Goal: Information Seeking & Learning: Learn about a topic

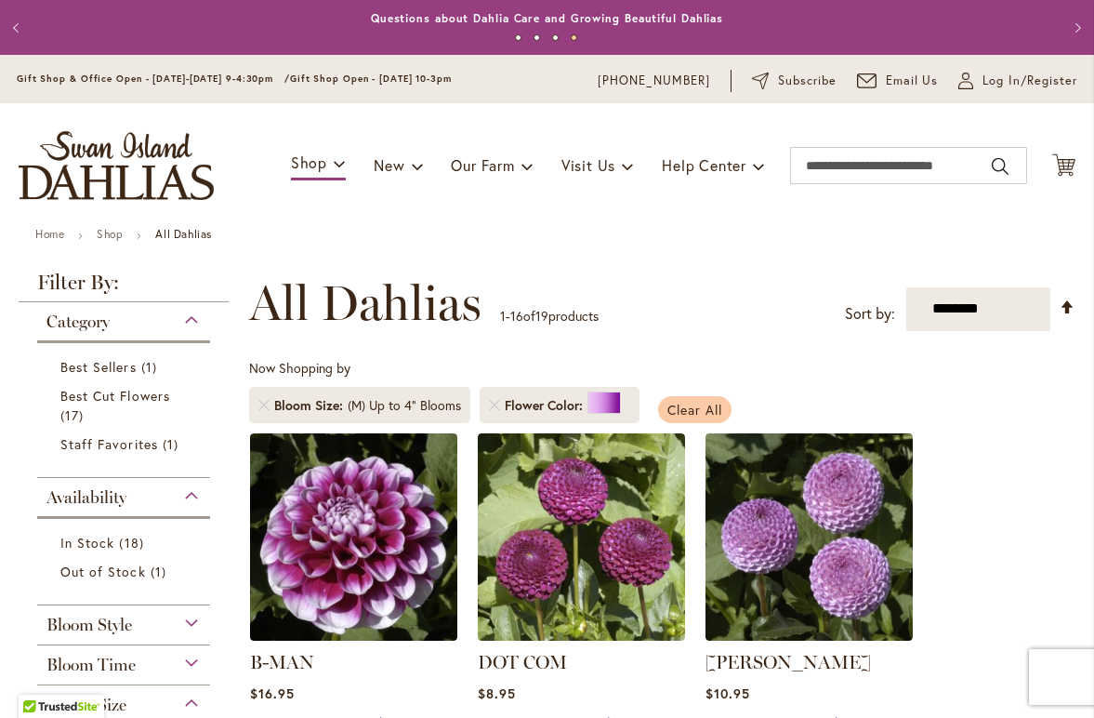
click at [690, 411] on span "Clear All" at bounding box center [695, 410] width 55 height 18
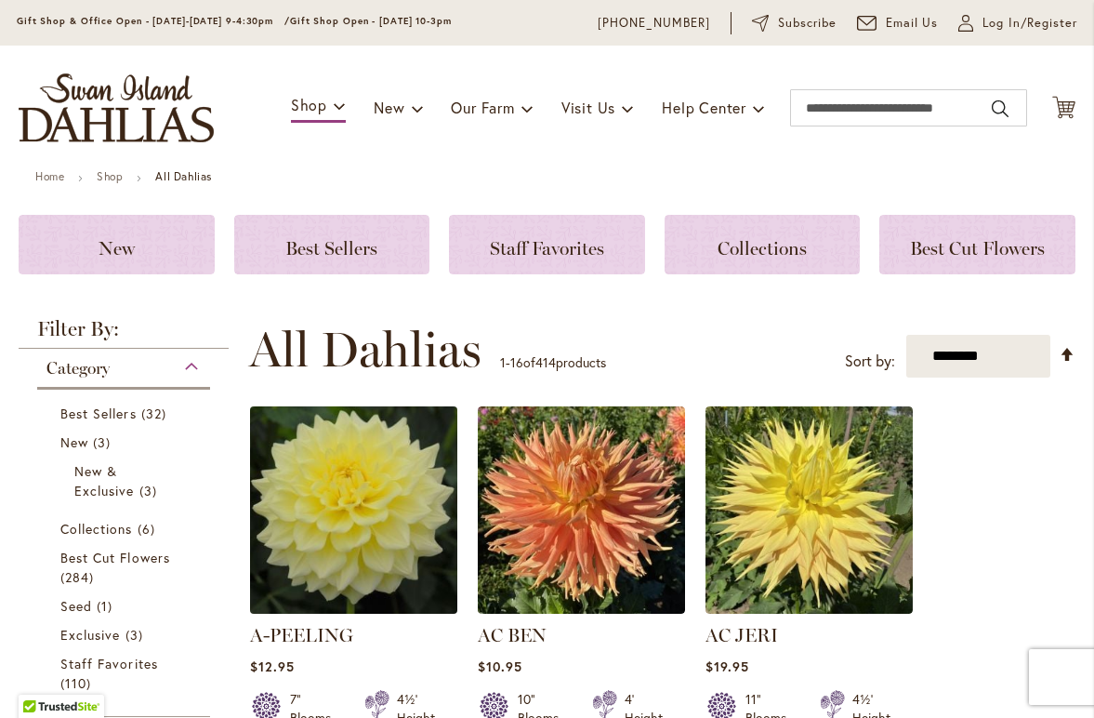
scroll to position [59, 0]
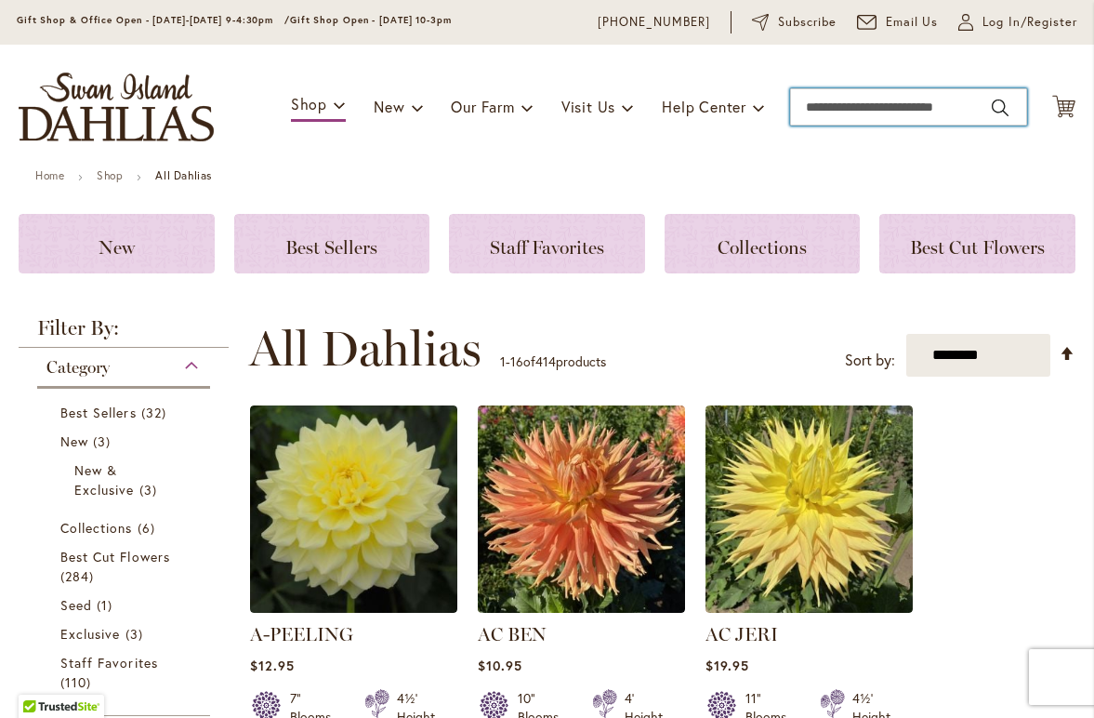
click at [828, 105] on input "Search" at bounding box center [908, 106] width 237 height 37
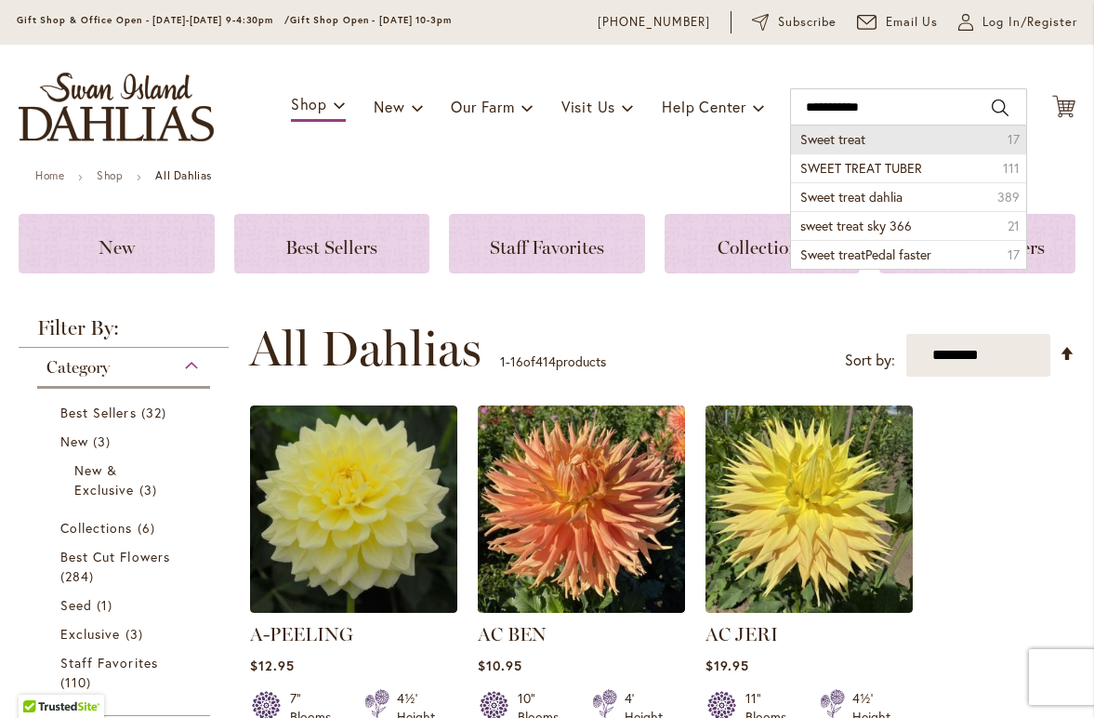
click at [832, 137] on span "Sweet treat" at bounding box center [833, 139] width 65 height 18
type input "**********"
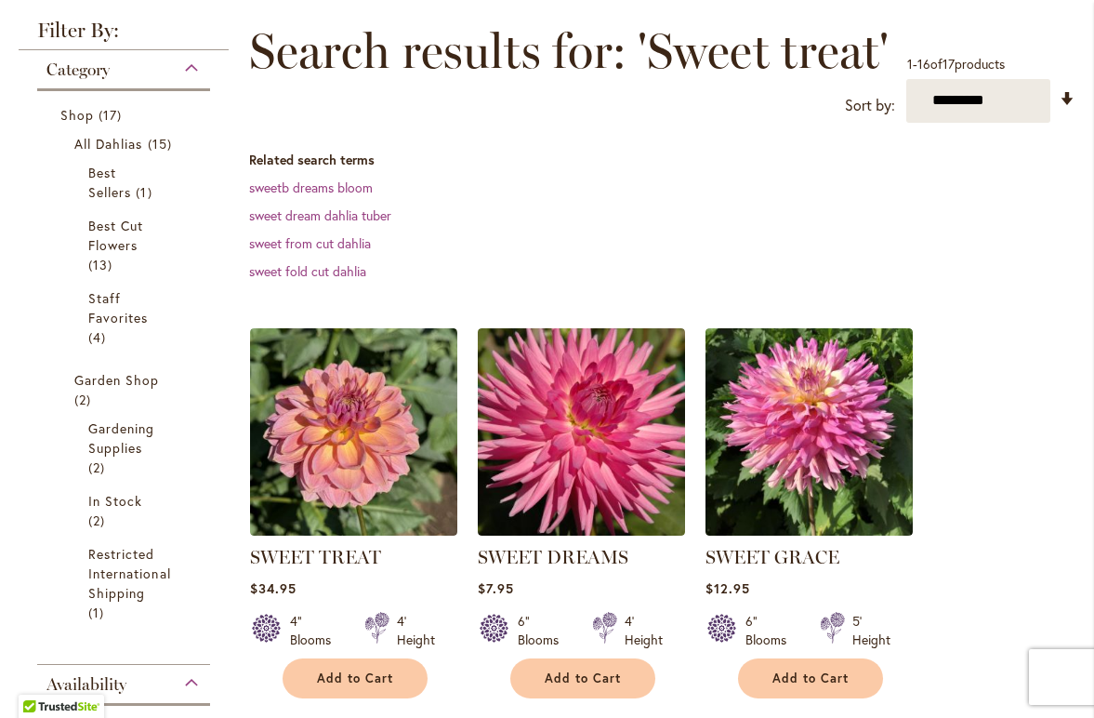
scroll to position [512, 0]
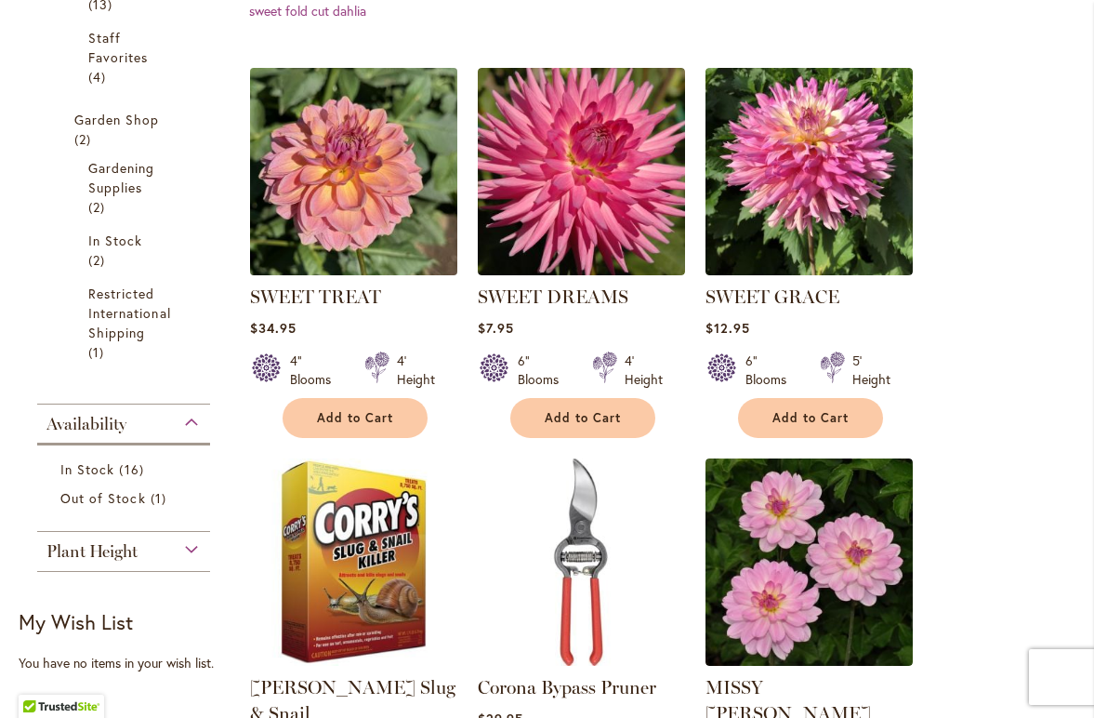
click at [311, 189] on img at bounding box center [354, 171] width 218 height 218
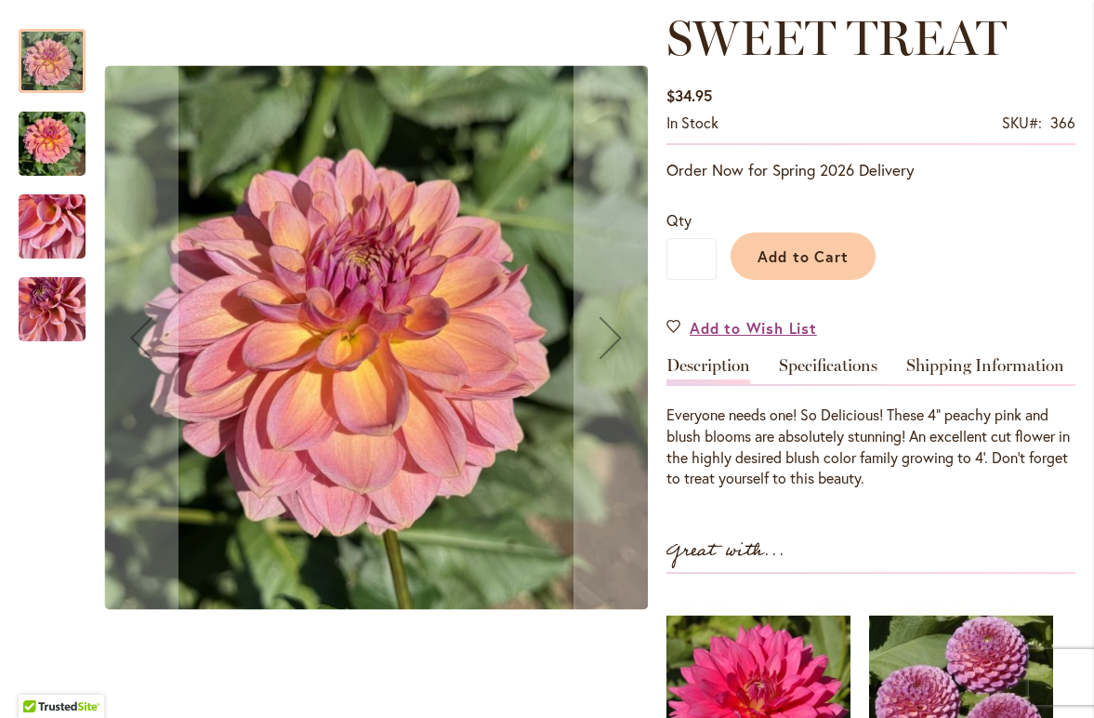
scroll to position [237, 0]
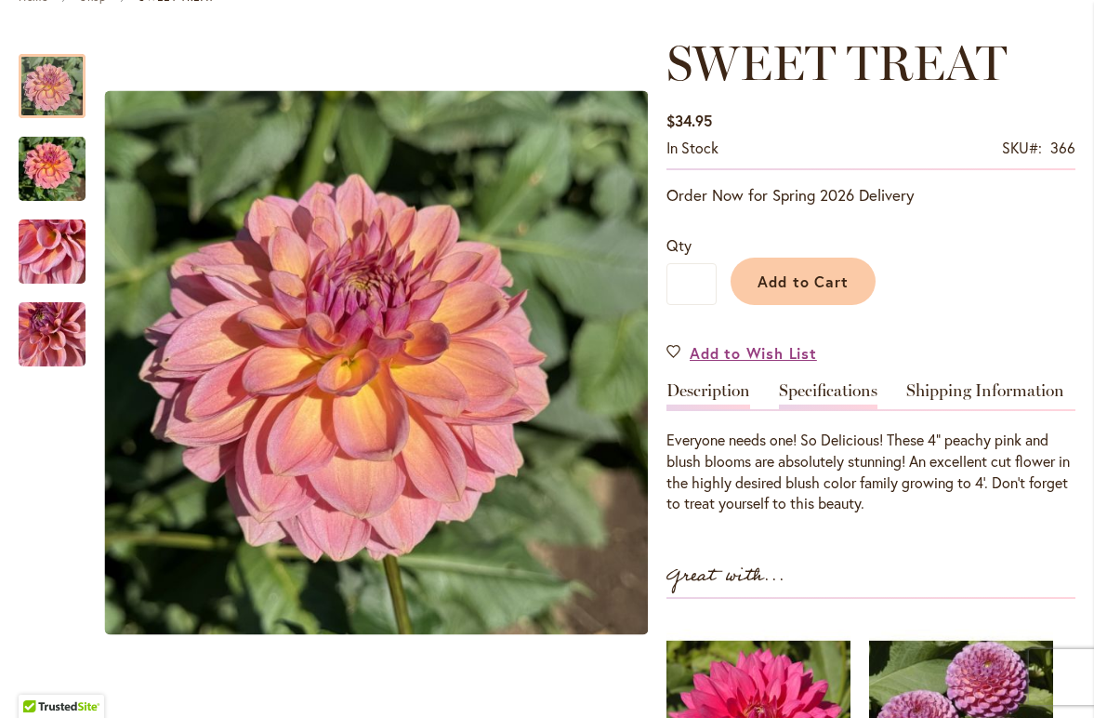
click at [849, 401] on link "Specifications" at bounding box center [828, 395] width 99 height 27
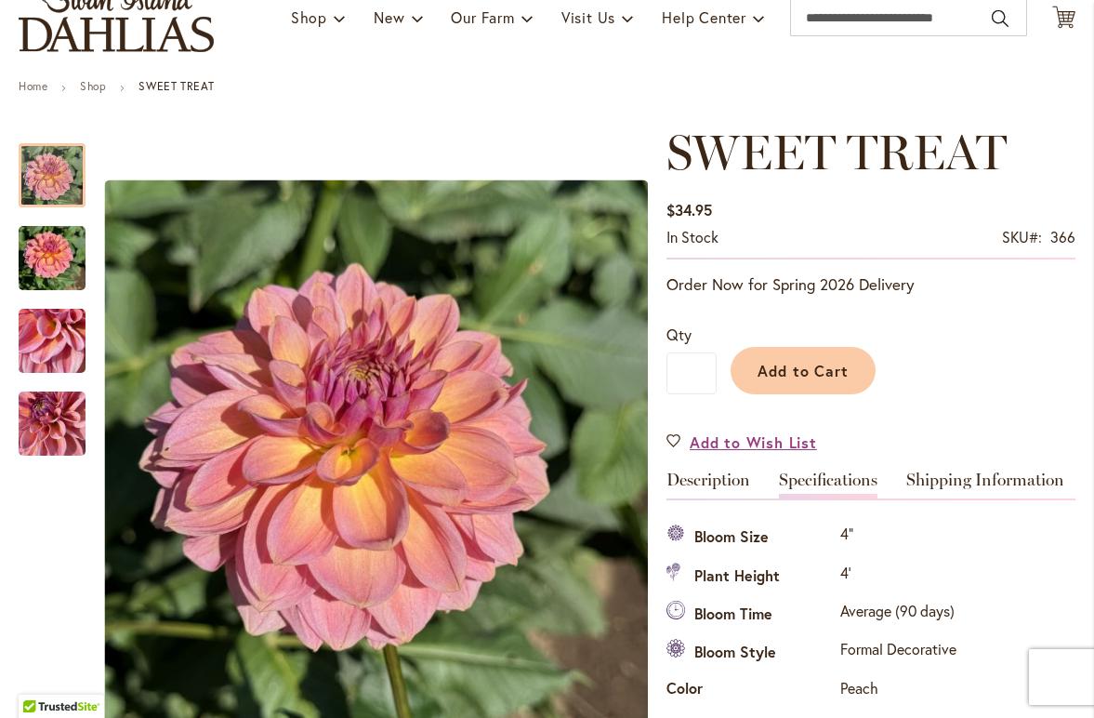
scroll to position [152, 0]
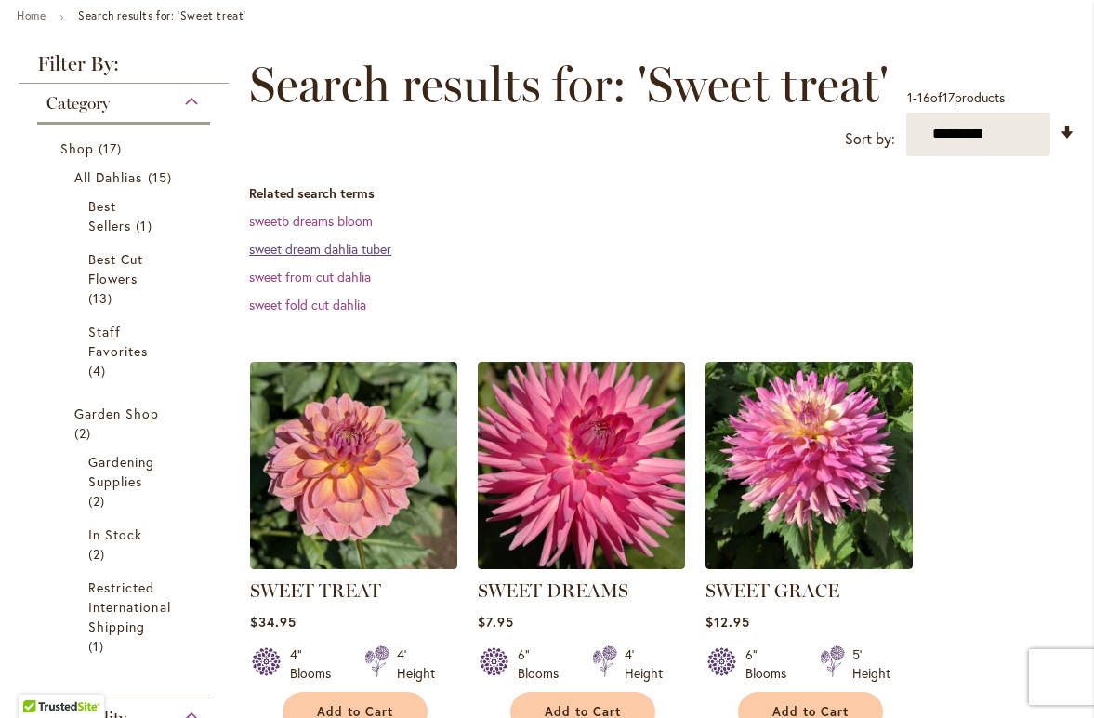
scroll to position [217, 0]
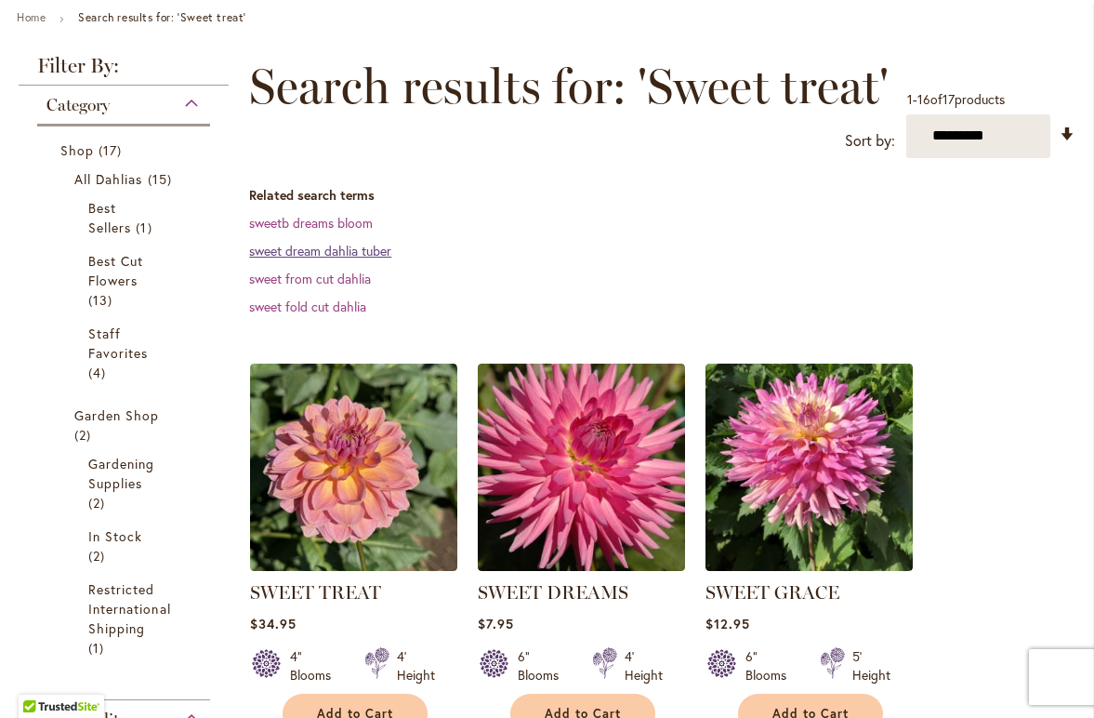
click at [338, 249] on link "sweet dream dahlia tuber" at bounding box center [320, 251] width 142 height 18
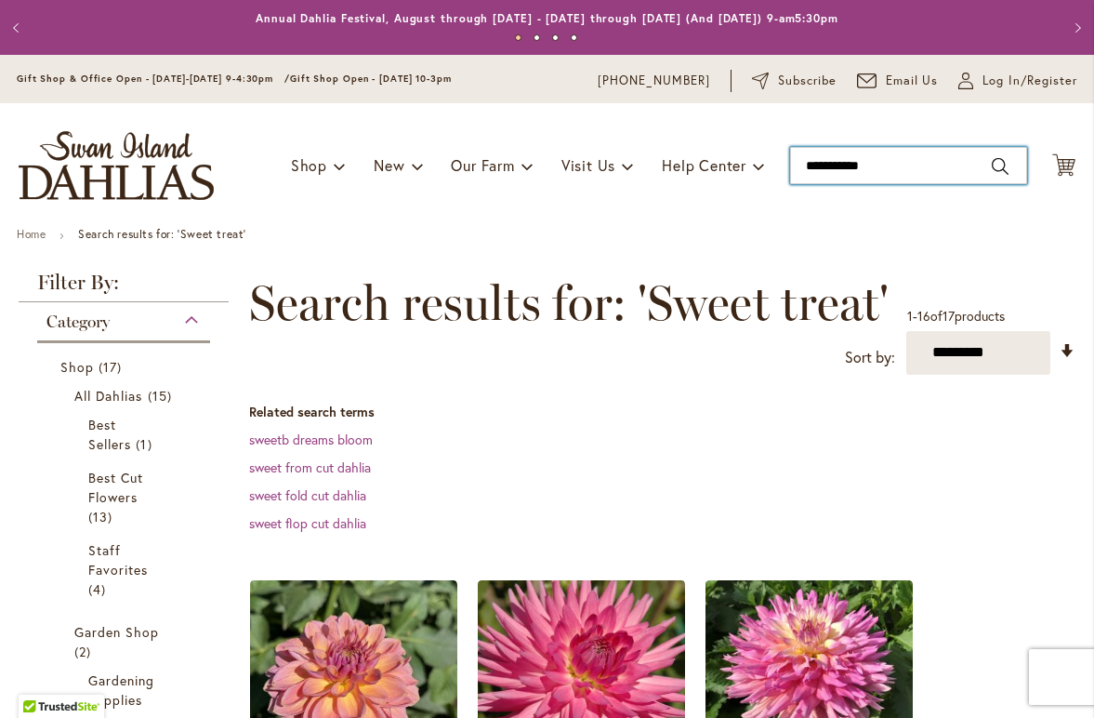
click at [890, 167] on input "**********" at bounding box center [908, 165] width 237 height 37
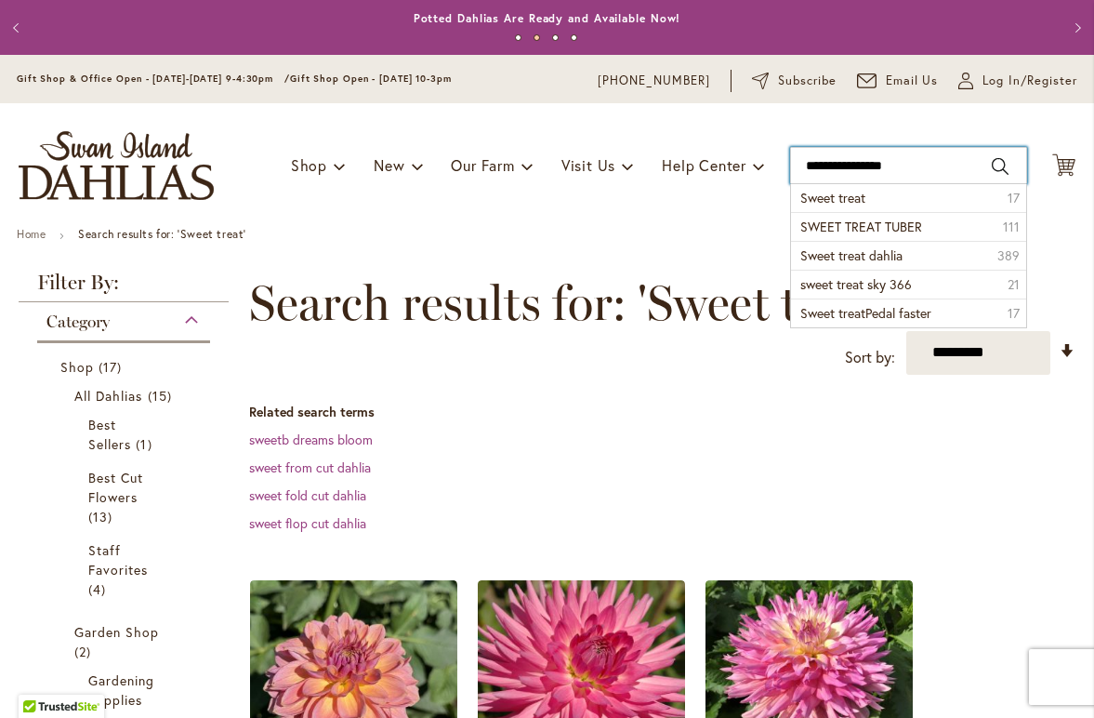
type input "**********"
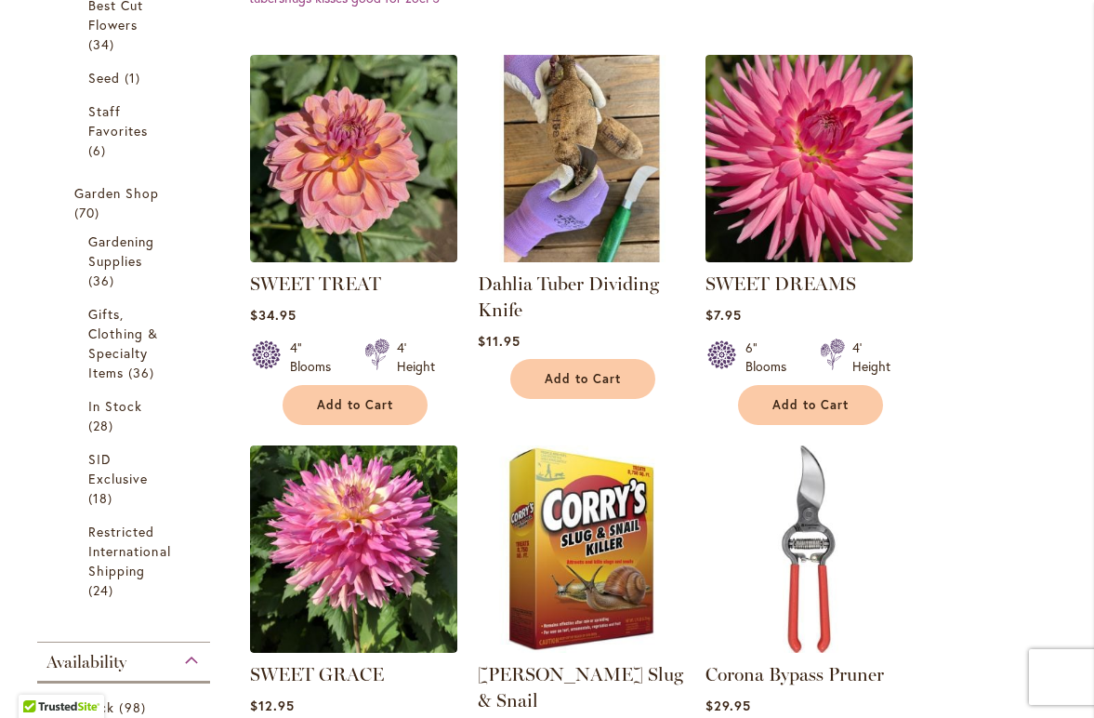
scroll to position [562, 0]
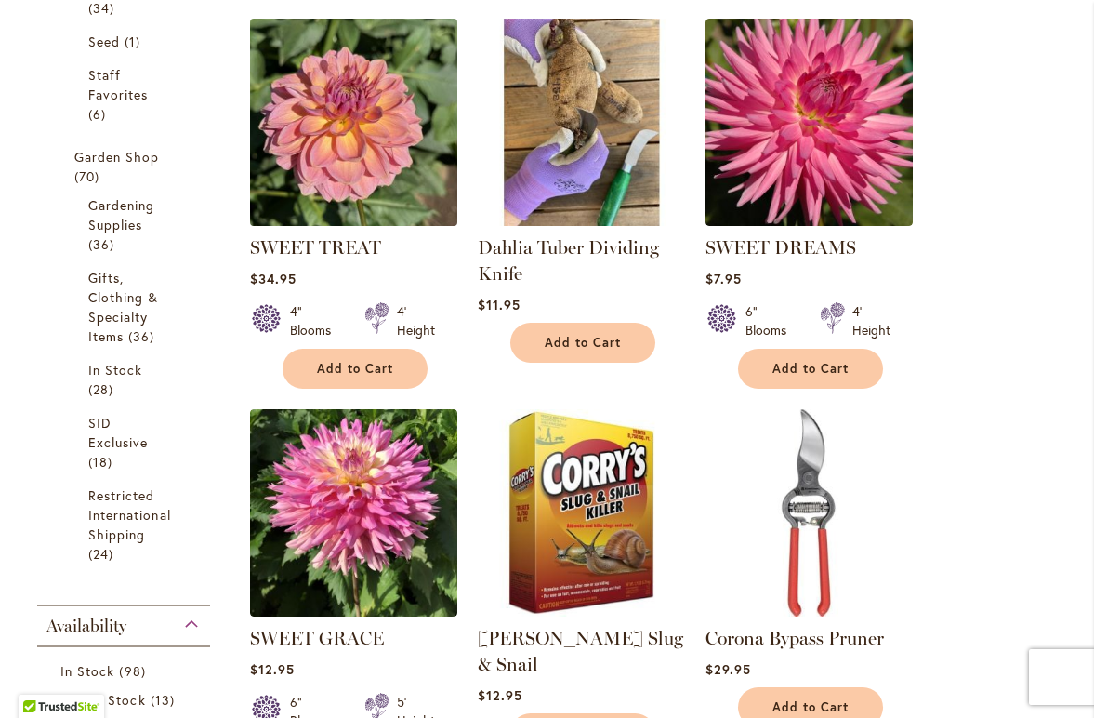
click at [322, 134] on img at bounding box center [354, 122] width 218 height 218
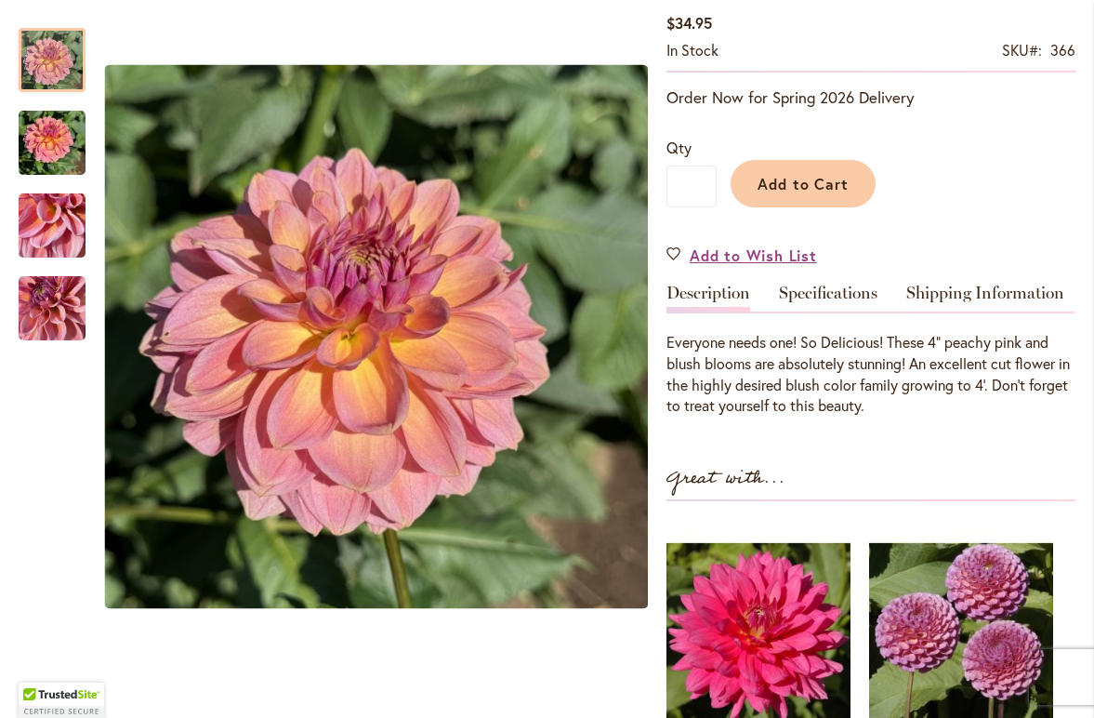
scroll to position [345, 0]
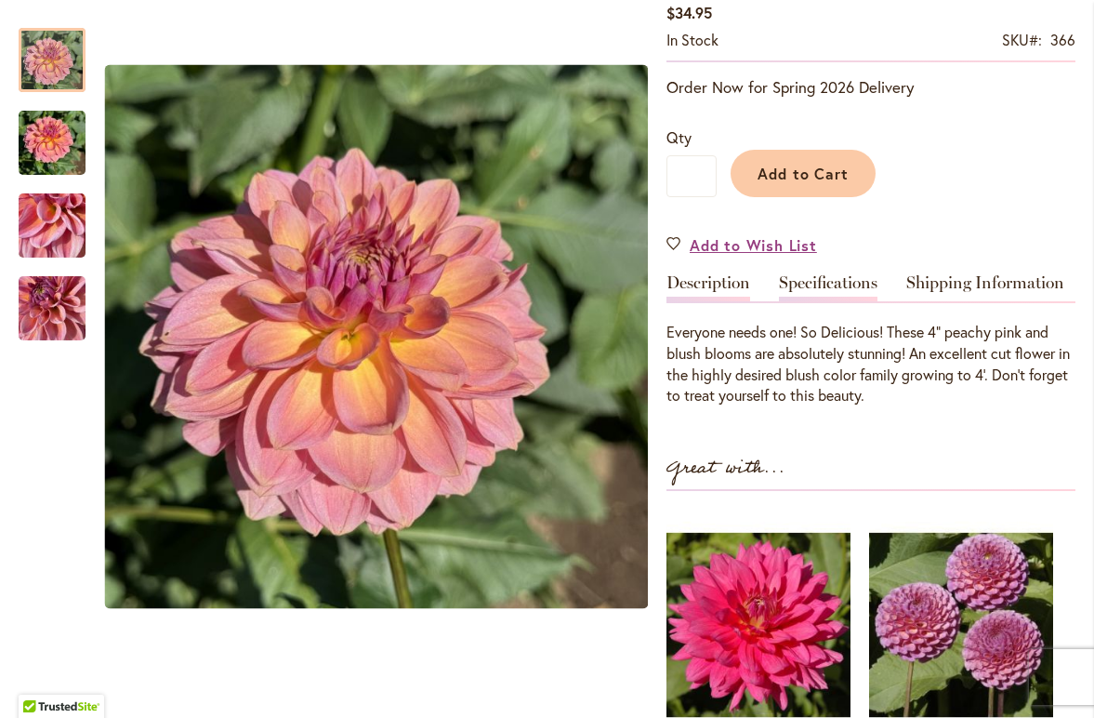
click at [846, 274] on link "Specifications" at bounding box center [828, 287] width 99 height 27
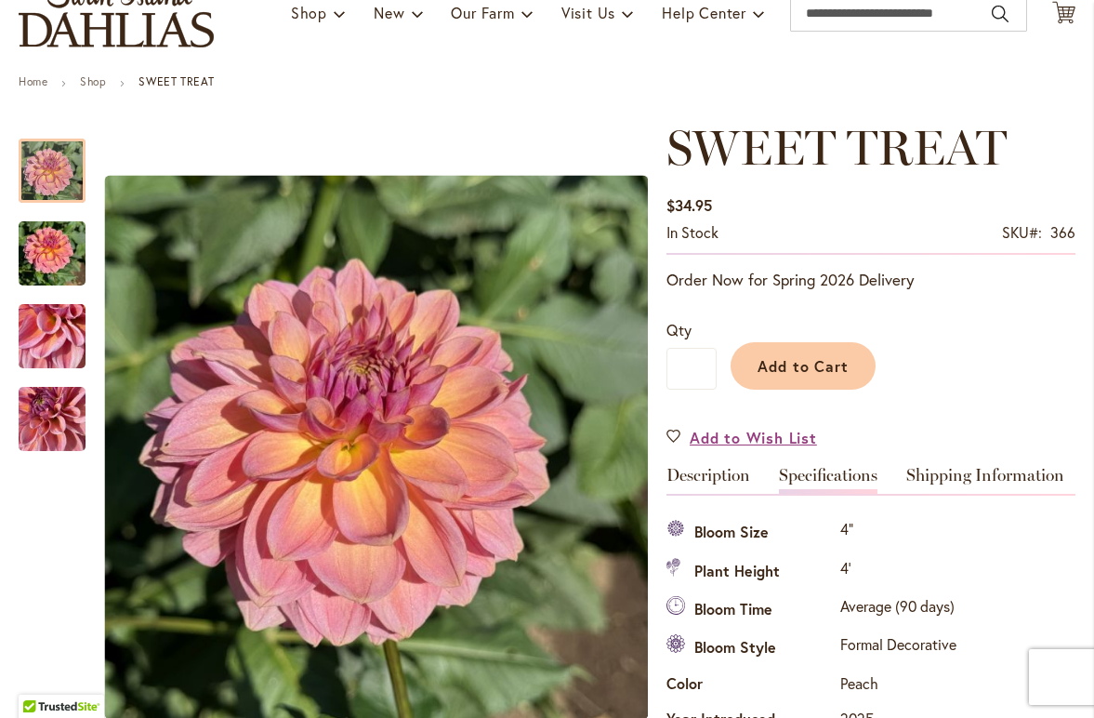
scroll to position [208, 0]
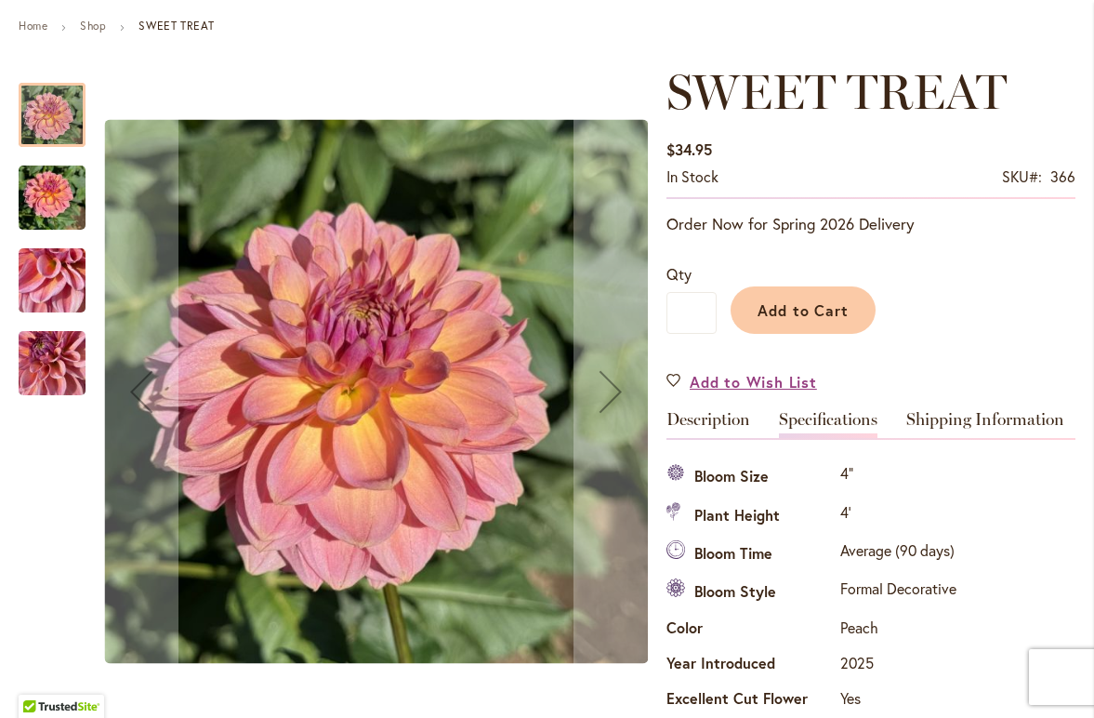
click at [33, 195] on img "SWEET TREAT" at bounding box center [52, 197] width 67 height 89
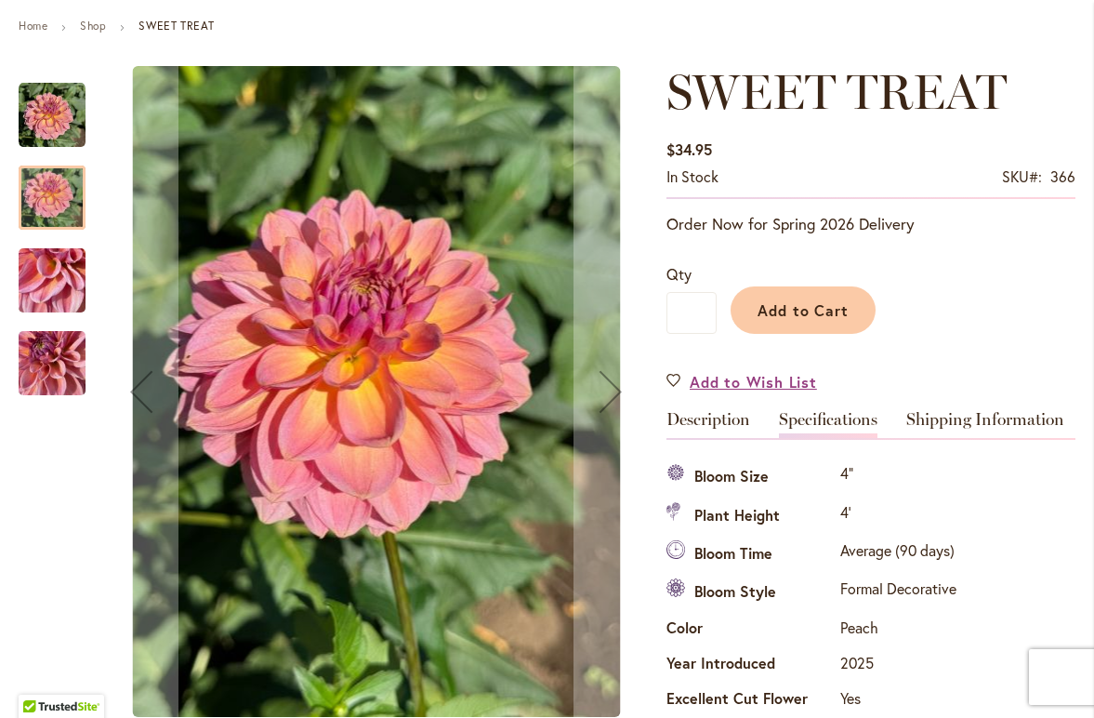
click at [32, 284] on img "SWEET TREAT" at bounding box center [52, 280] width 67 height 89
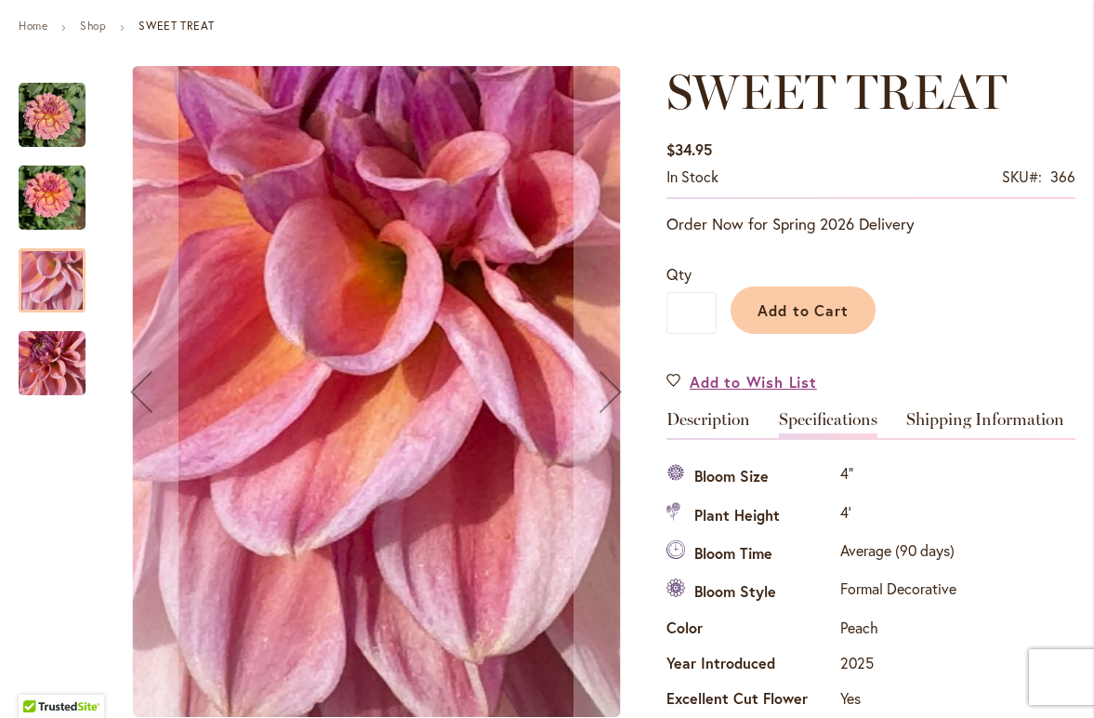
click at [35, 350] on img "SWEET TREAT" at bounding box center [52, 363] width 67 height 89
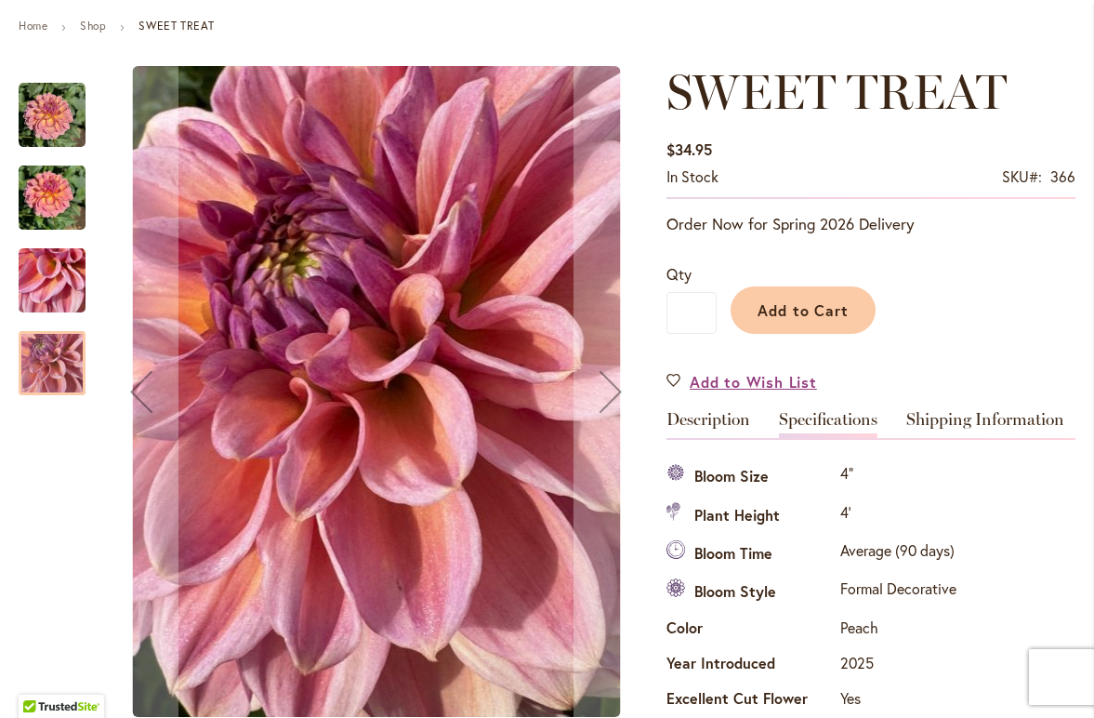
click at [48, 106] on img "SWEET TREAT" at bounding box center [52, 115] width 67 height 67
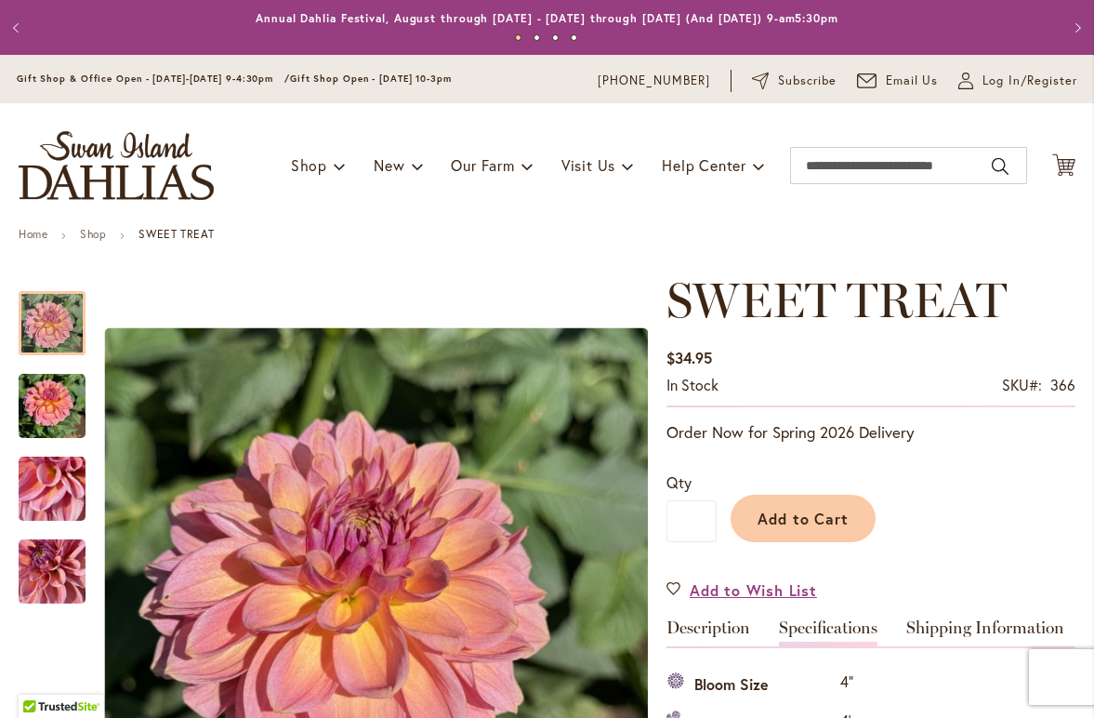
scroll to position [0, 0]
click at [827, 165] on input "Search" at bounding box center [908, 165] width 237 height 37
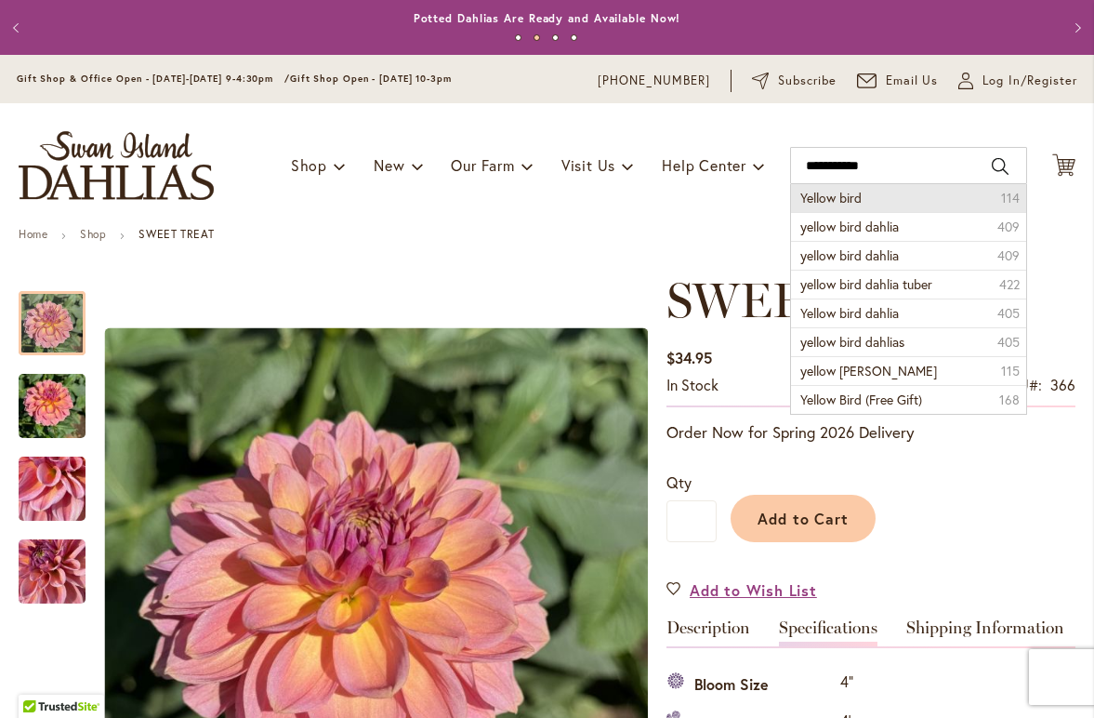
click at [841, 197] on span "Yellow bird" at bounding box center [831, 198] width 61 height 18
type input "**********"
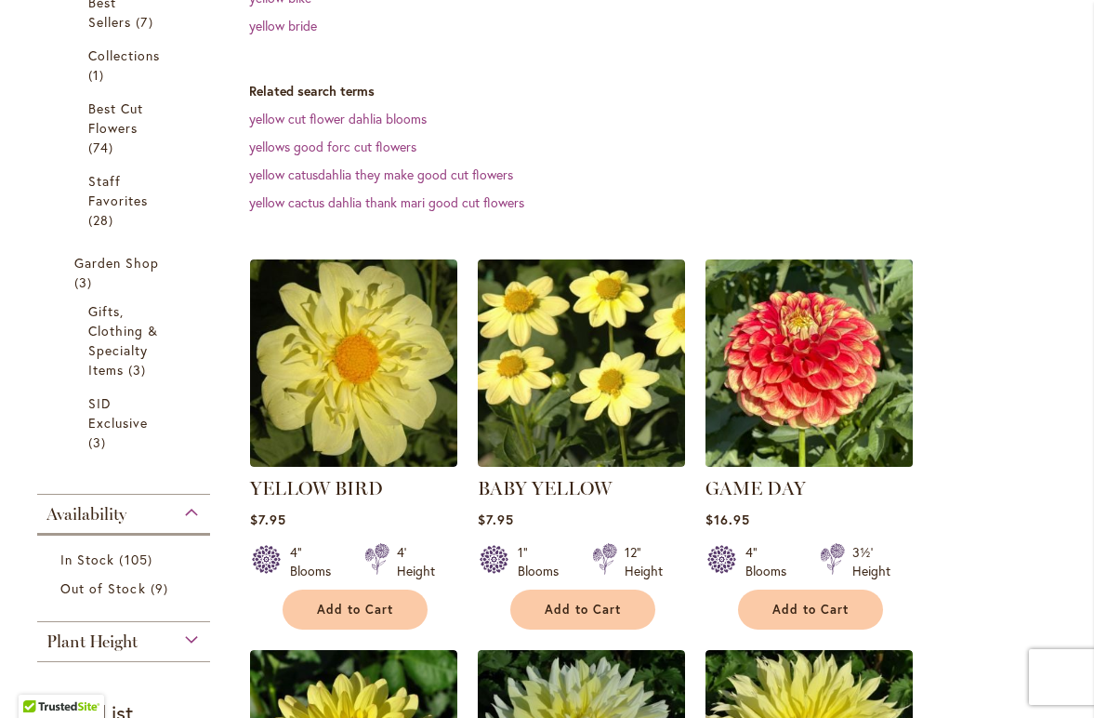
scroll to position [426, 0]
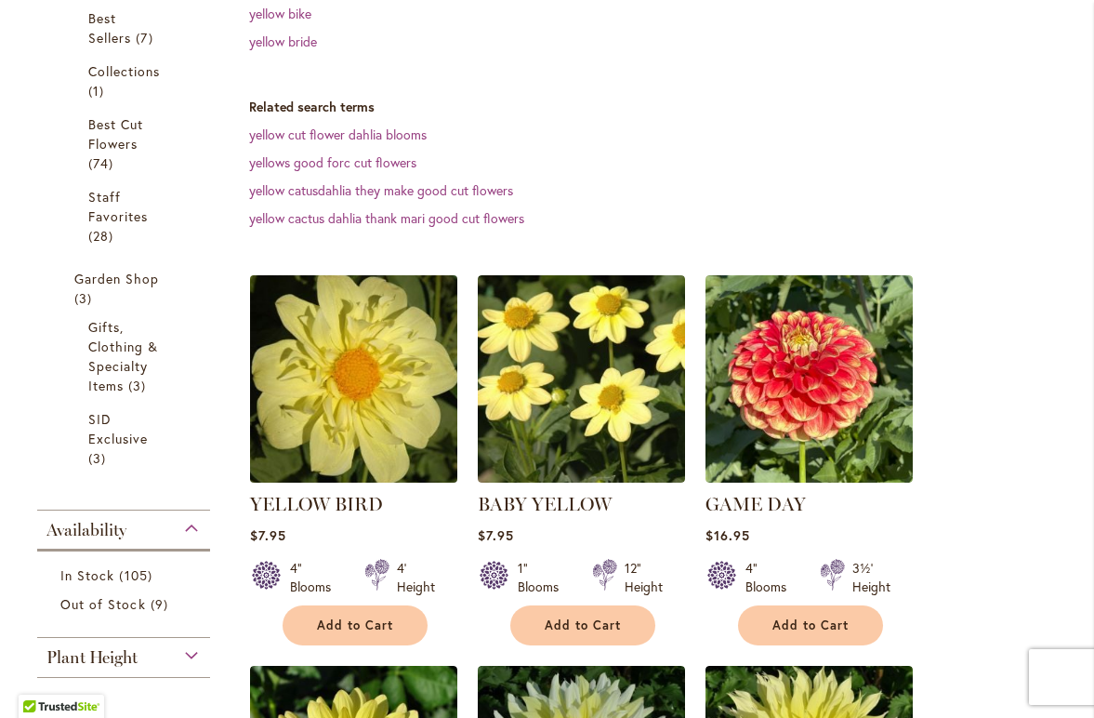
click at [353, 400] on img at bounding box center [354, 379] width 218 height 218
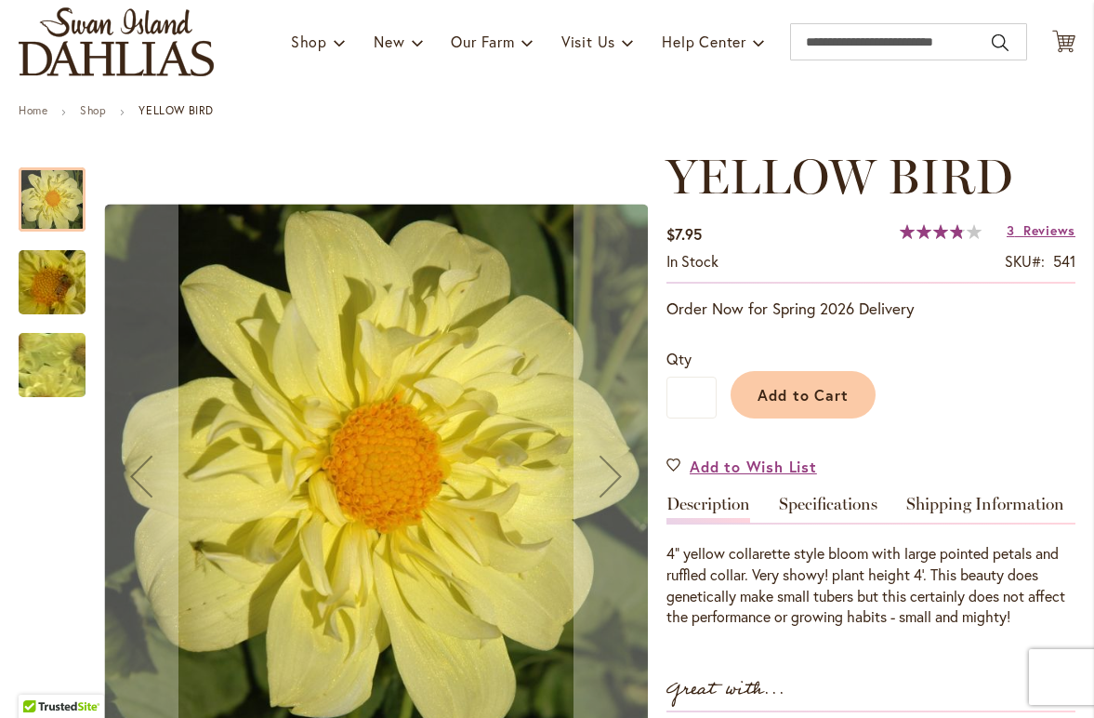
scroll to position [122, 0]
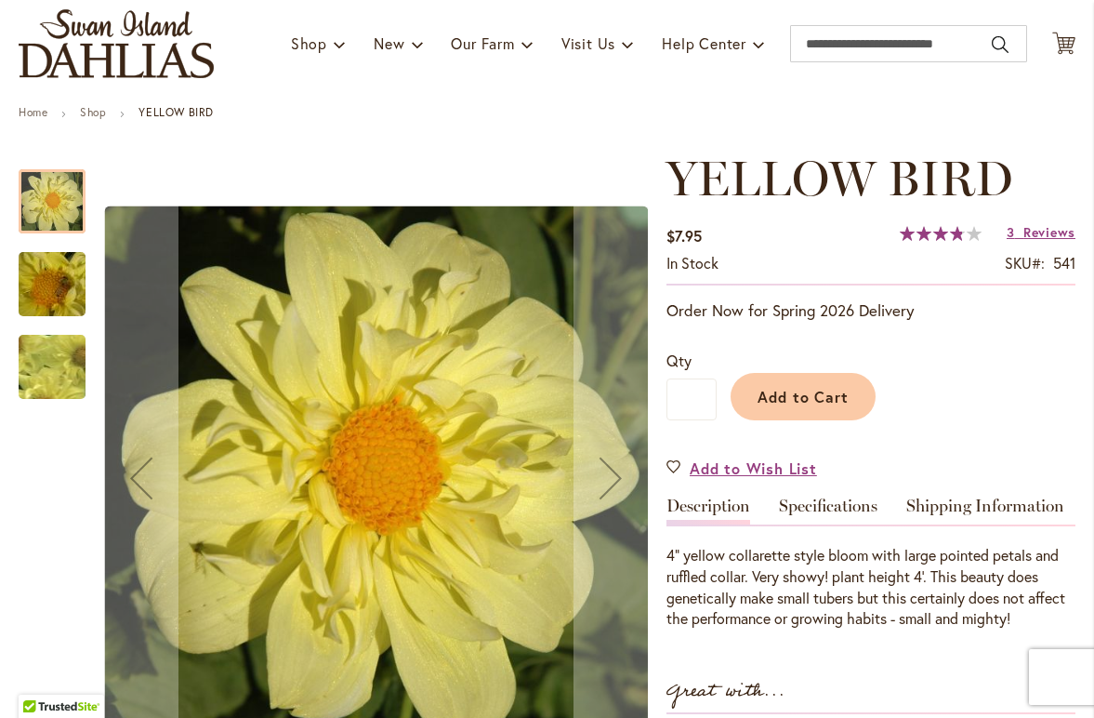
click at [67, 305] on img "YELLOW BIRD" at bounding box center [52, 284] width 134 height 100
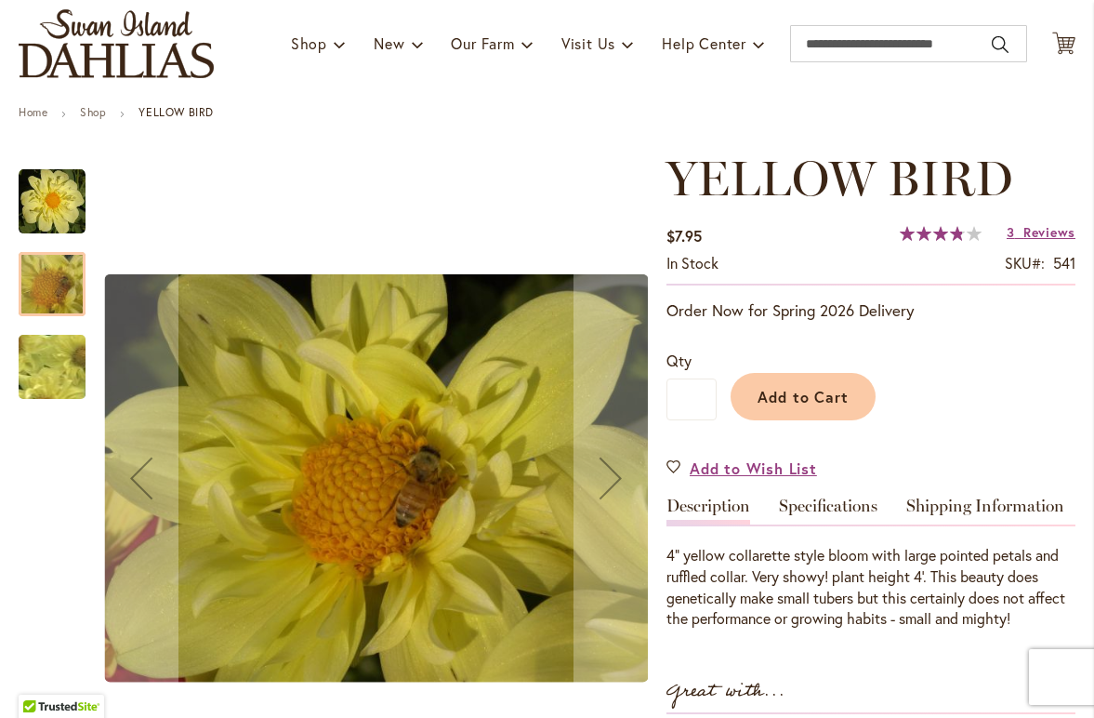
click at [51, 372] on img "YELLOW BIRD" at bounding box center [52, 367] width 131 height 128
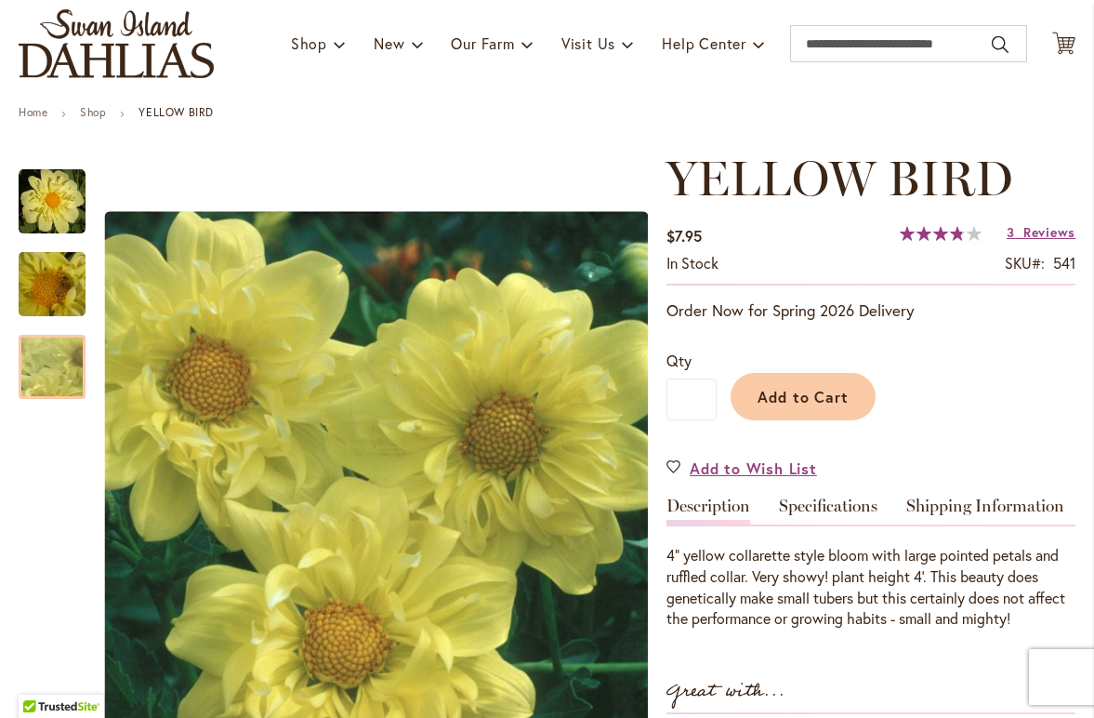
click at [816, 657] on div "YELLOW BIRD $7.95 In stock SKU 541 Rating: 76 % of 100 3 Reviews Add Your Revie…" at bounding box center [871, 664] width 409 height 1026
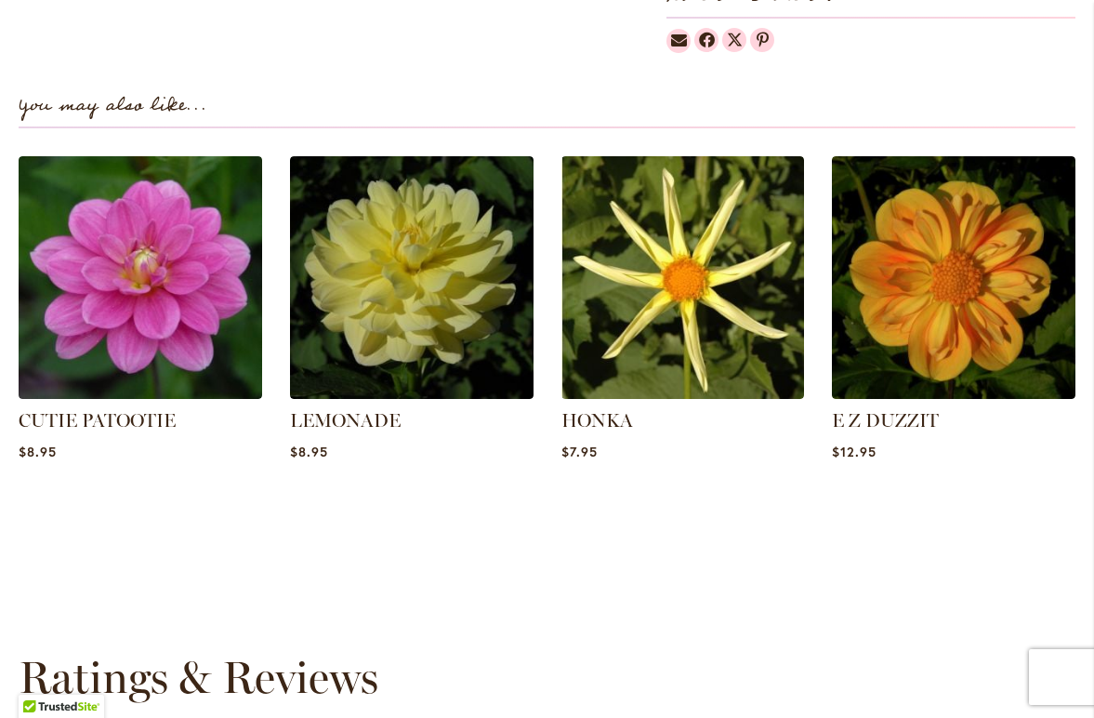
scroll to position [1248, 0]
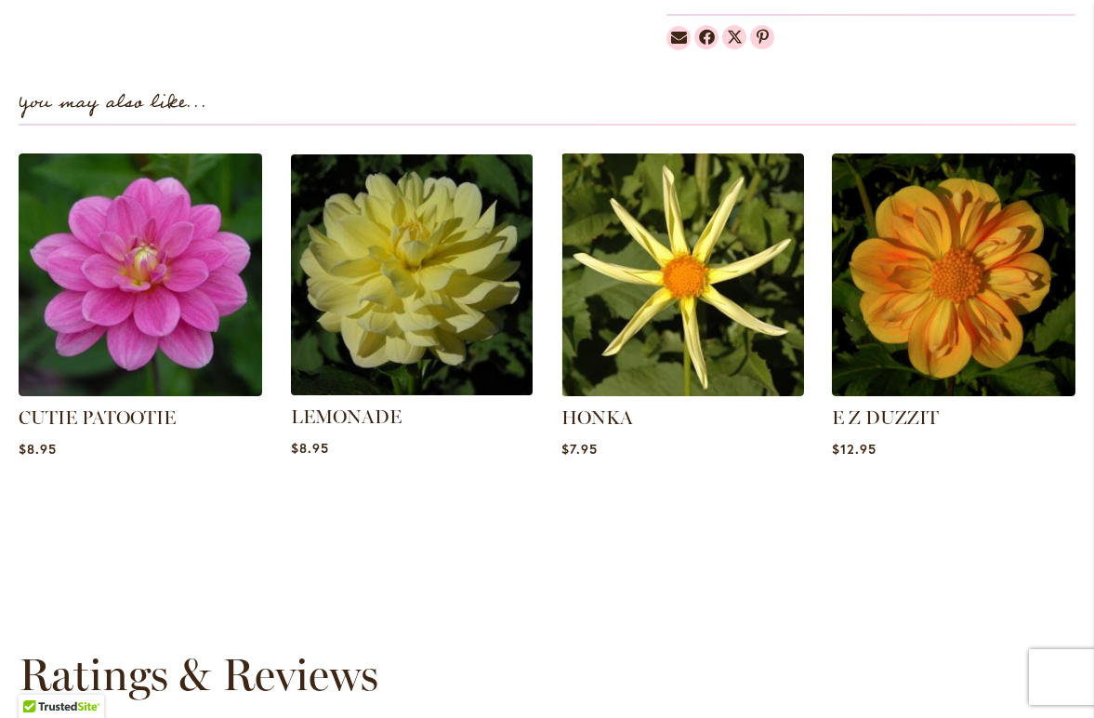
click at [401, 290] on img at bounding box center [412, 275] width 254 height 254
